Goal: Task Accomplishment & Management: Complete application form

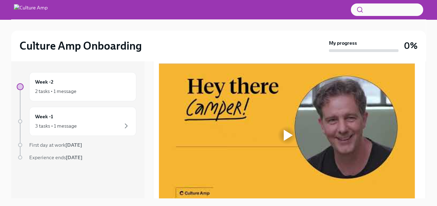
scroll to position [115, 0]
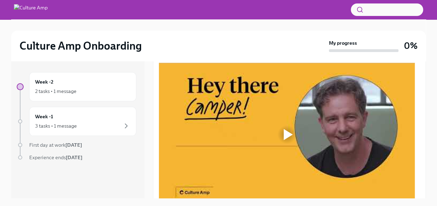
click at [284, 136] on div at bounding box center [288, 134] width 9 height 11
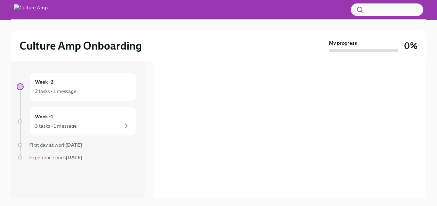
click at [119, 161] on div "Experience ends [DATE]" at bounding box center [82, 157] width 107 height 7
click at [134, 199] on div "Week -2 2 tasks • 1 message Week -1 3 tasks • 1 message First day at work [DATE…" at bounding box center [218, 135] width 415 height 149
click at [42, 90] on div "2 tasks • 1 message" at bounding box center [55, 91] width 41 height 7
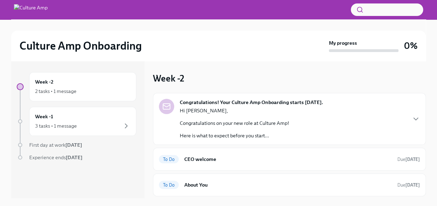
scroll to position [1, 0]
click at [227, 182] on h6 "About You" at bounding box center [287, 185] width 207 height 8
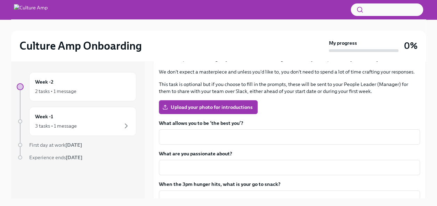
scroll to position [111, 0]
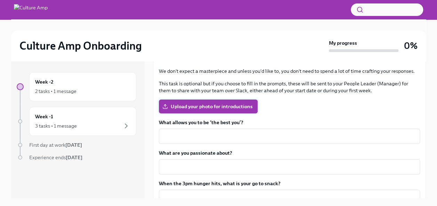
click at [235, 107] on span "Upload your photo for introductions" at bounding box center [208, 106] width 89 height 7
click at [0, 0] on input "Upload your photo for introductions" at bounding box center [0, 0] width 0 height 0
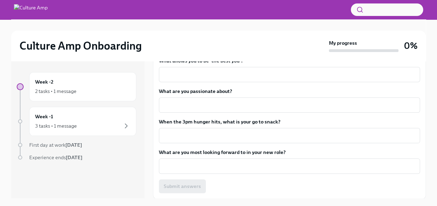
scroll to position [12, 0]
